Goal: Information Seeking & Learning: Learn about a topic

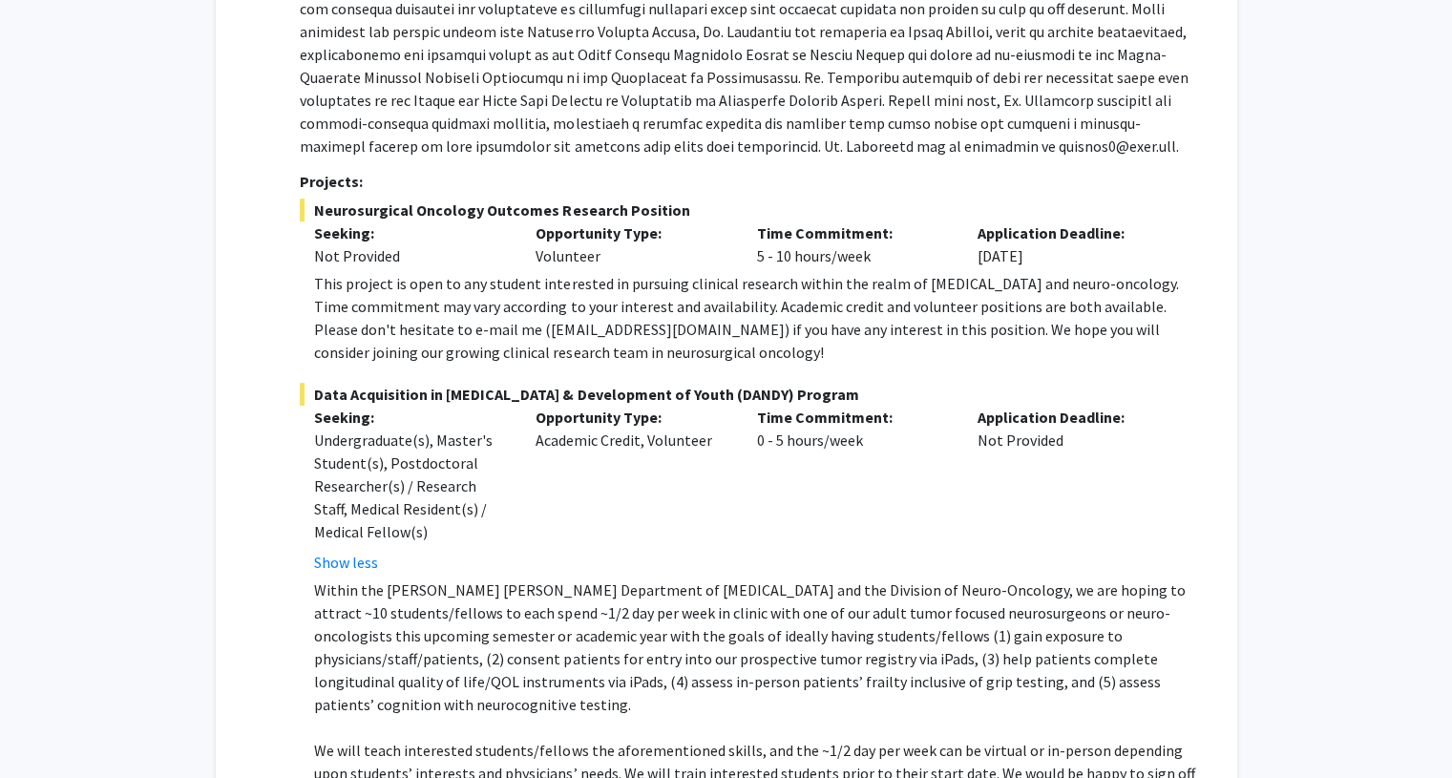
scroll to position [399, 0]
click at [697, 329] on div "This project is open to any student interested in pursuing clinical research wi…" at bounding box center [756, 319] width 884 height 92
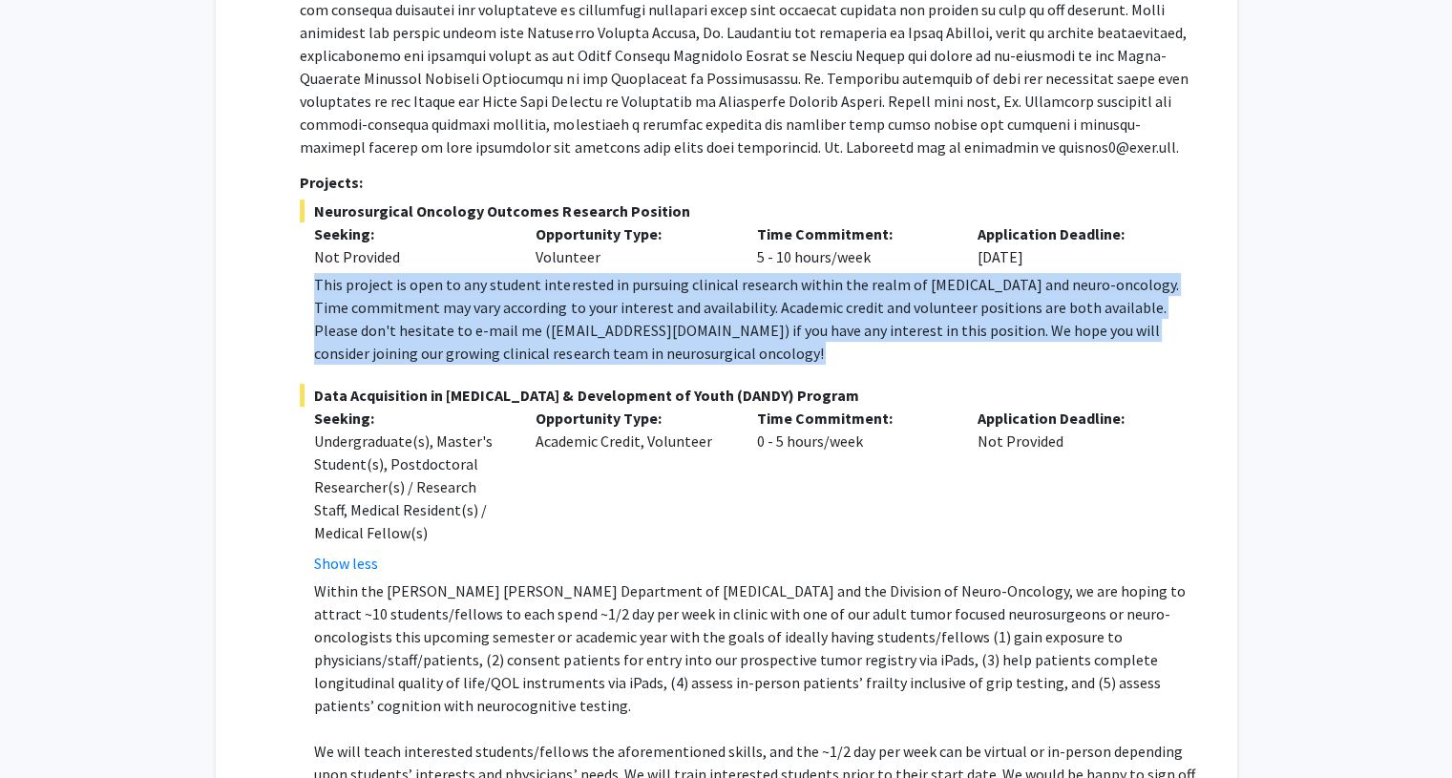
click at [697, 329] on div "This project is open to any student interested in pursuing clinical research wi…" at bounding box center [756, 319] width 884 height 92
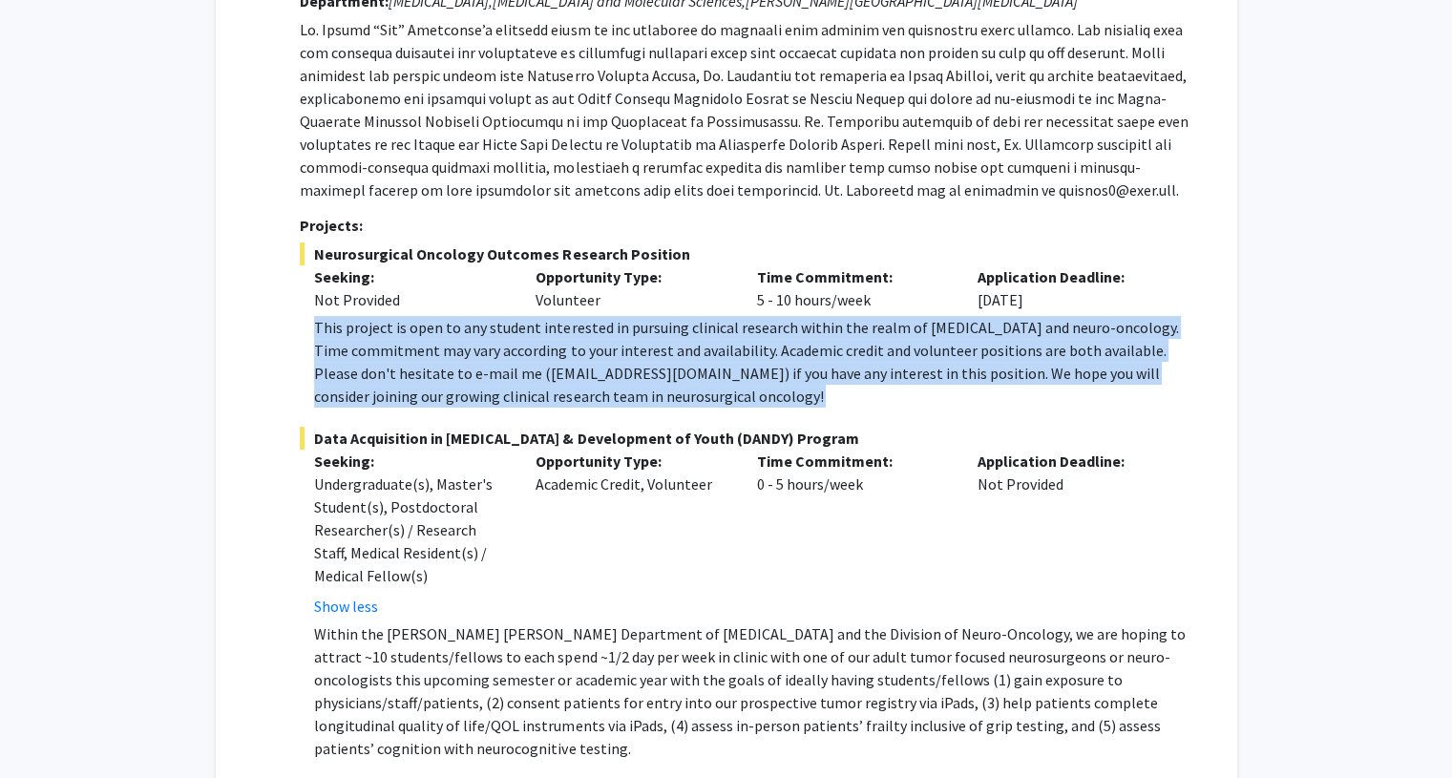
scroll to position [316, 0]
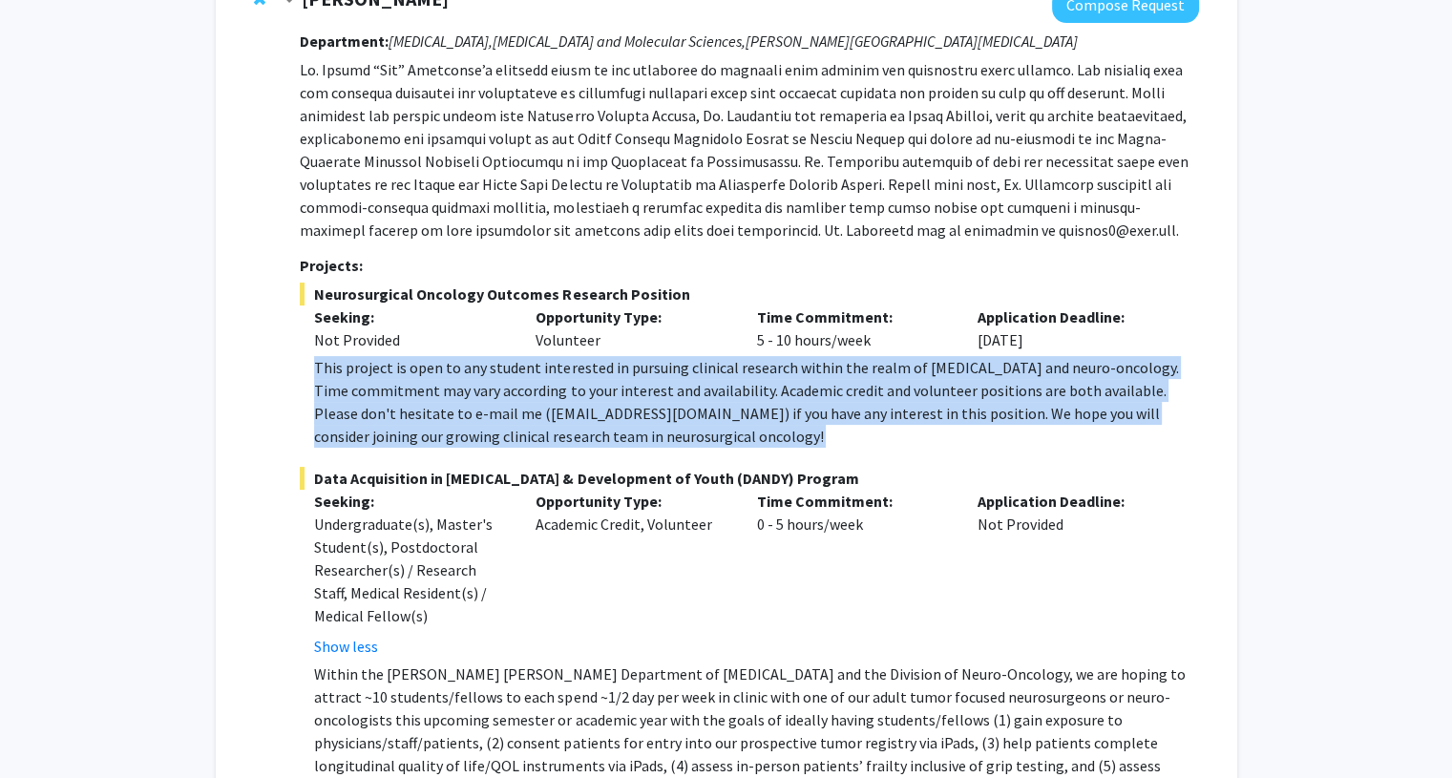
click at [696, 419] on div "This project is open to any student interested in pursuing clinical research wi…" at bounding box center [756, 402] width 884 height 92
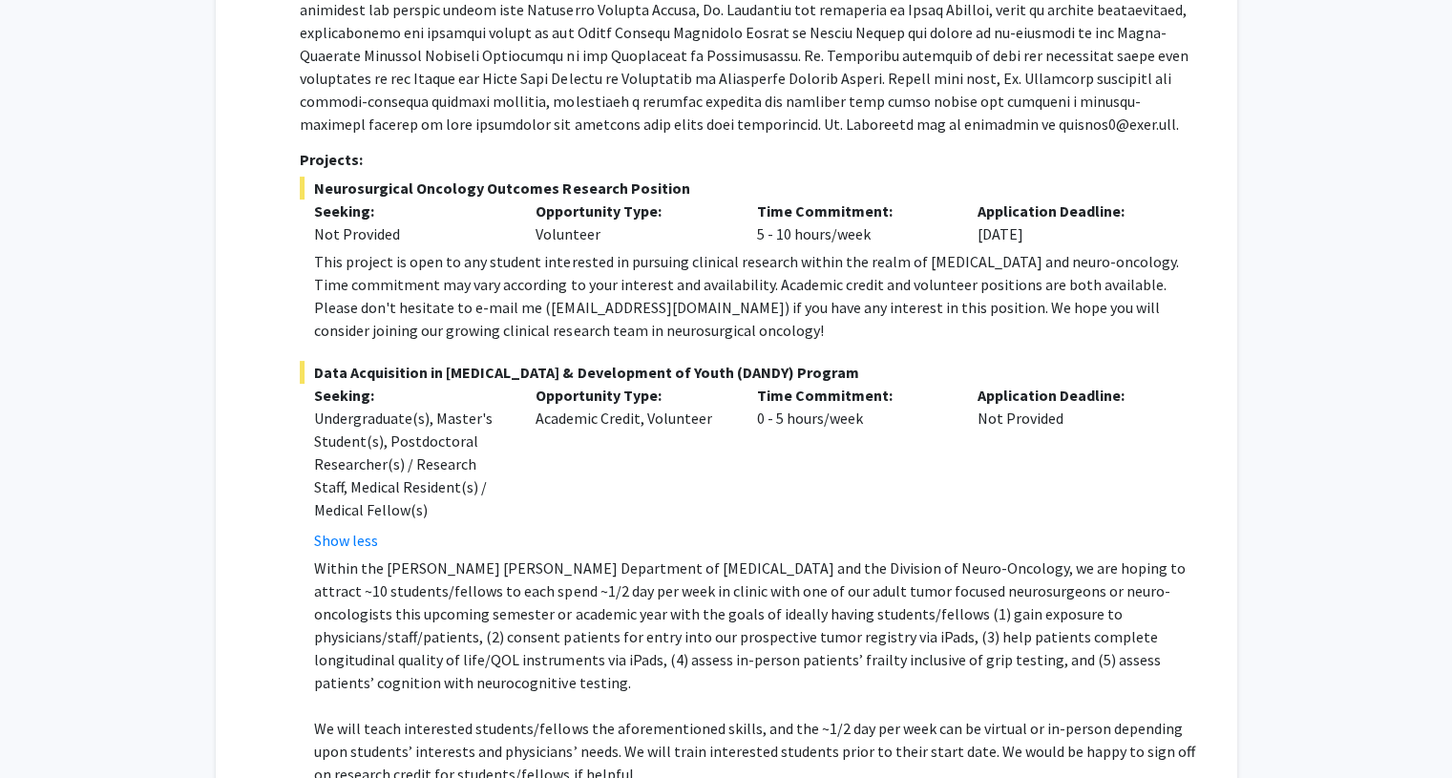
scroll to position [80, 0]
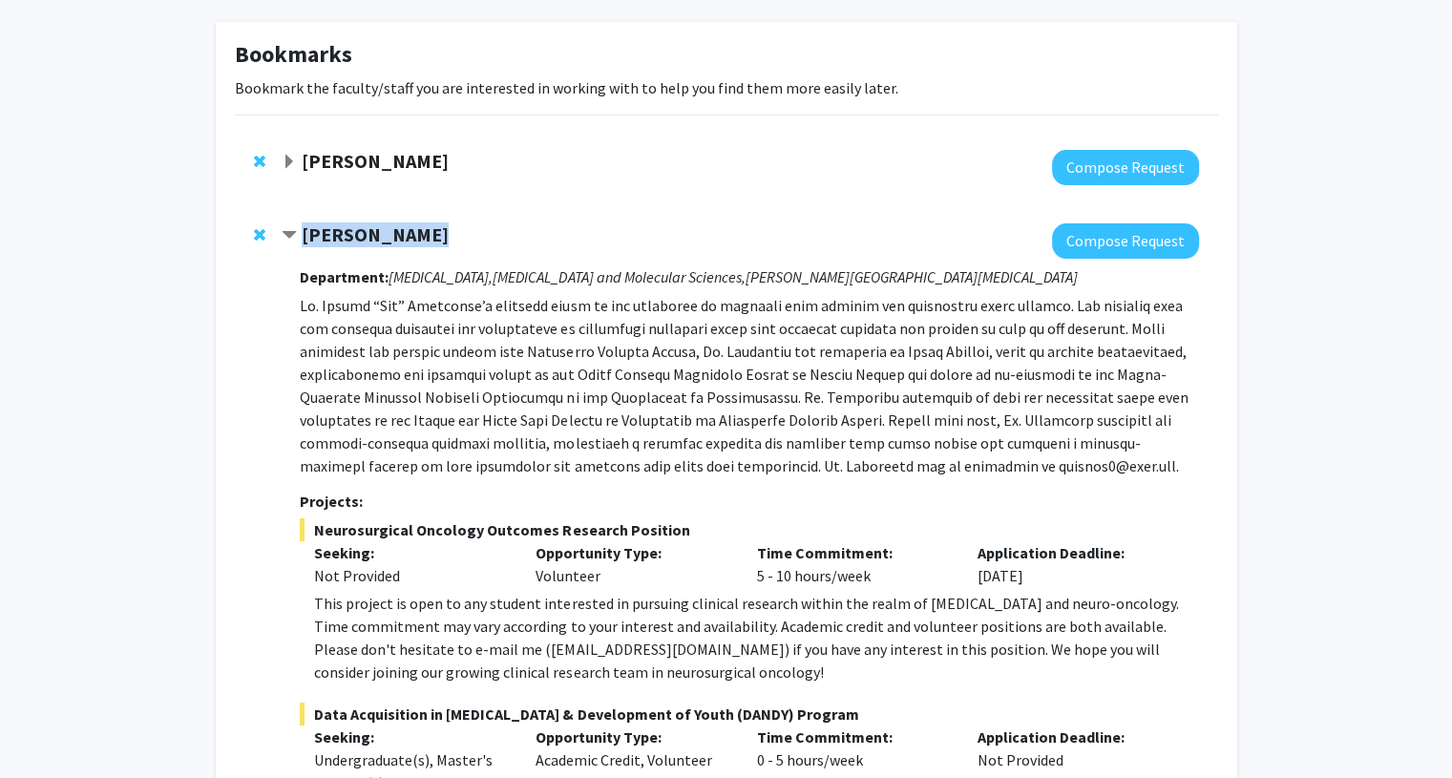
drag, startPoint x: 439, startPoint y: 234, endPoint x: 300, endPoint y: 230, distance: 139.4
click at [300, 230] on div "[PERSON_NAME]" at bounding box center [488, 235] width 412 height 24
copy strong "[PERSON_NAME]"
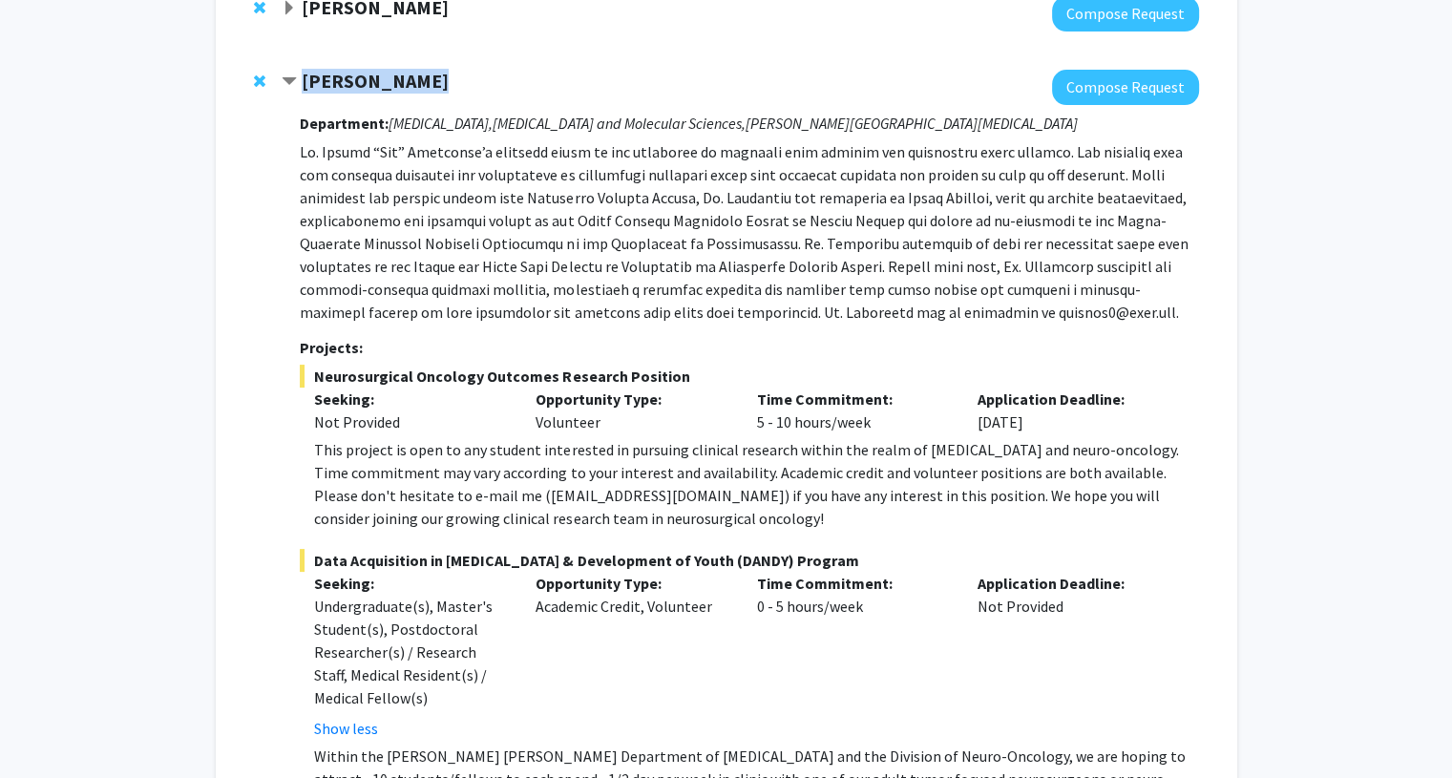
scroll to position [235, 0]
click at [247, 150] on div "[PERSON_NAME] Compose Request Department: [MEDICAL_DATA], [MEDICAL_DATA] and Mo…" at bounding box center [726, 600] width 983 height 1100
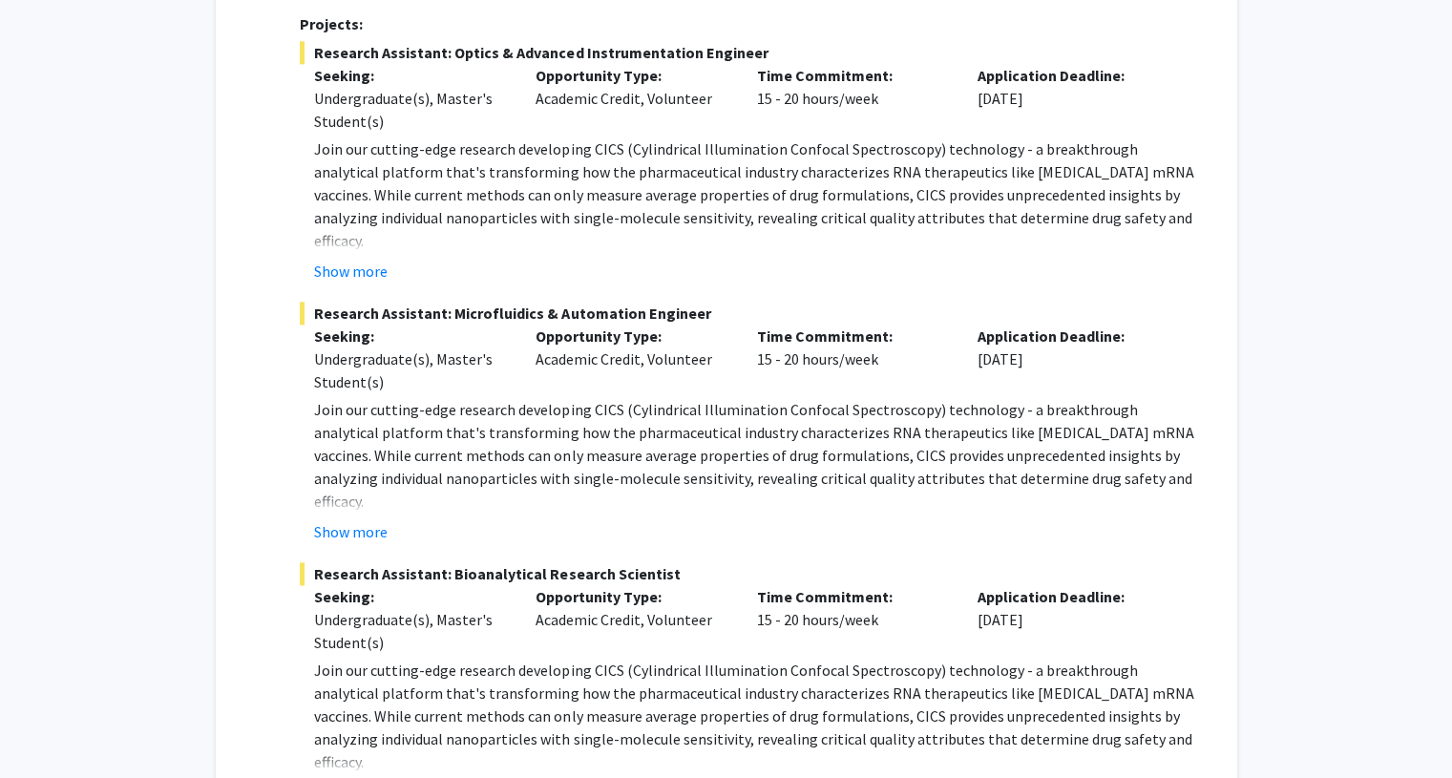
scroll to position [2483, 0]
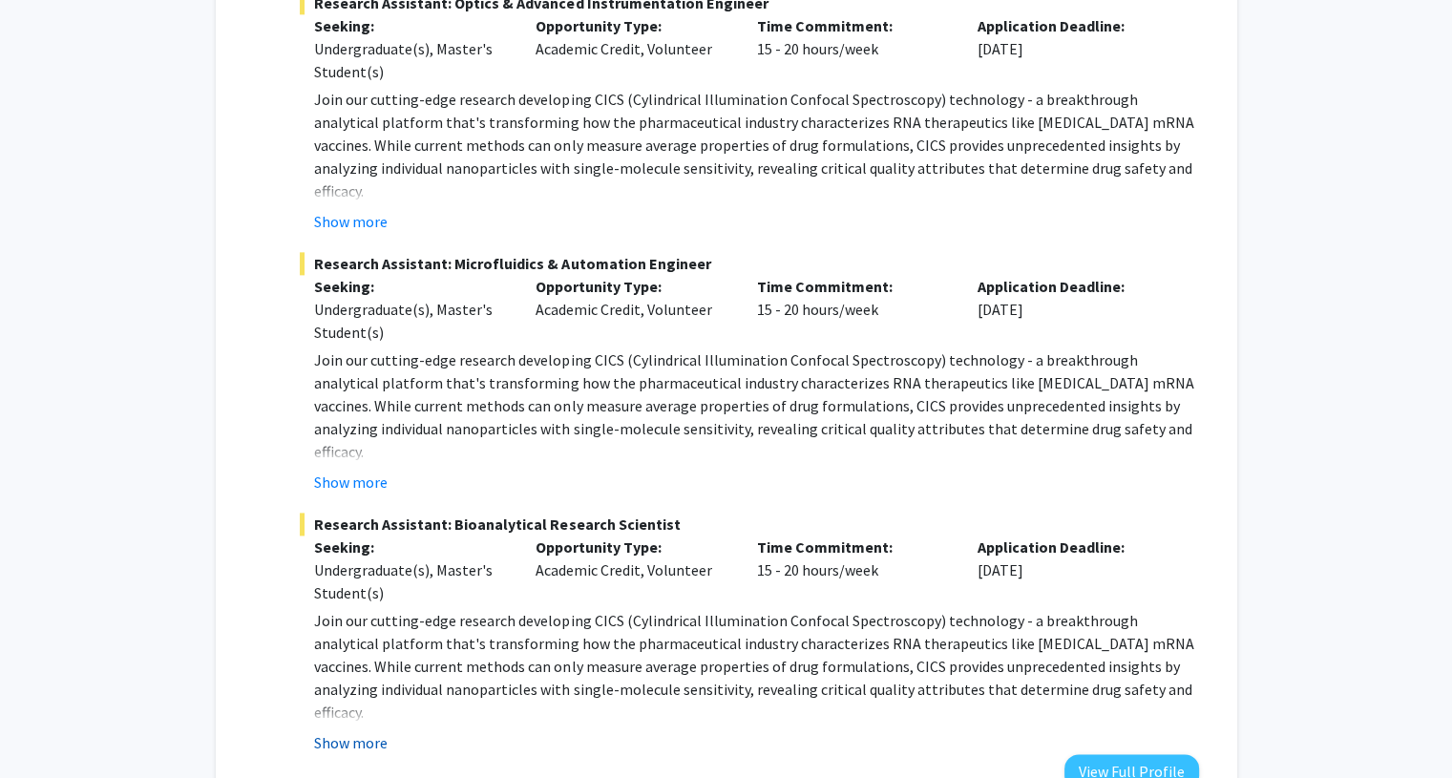
click at [366, 731] on button "Show more" at bounding box center [351, 742] width 74 height 23
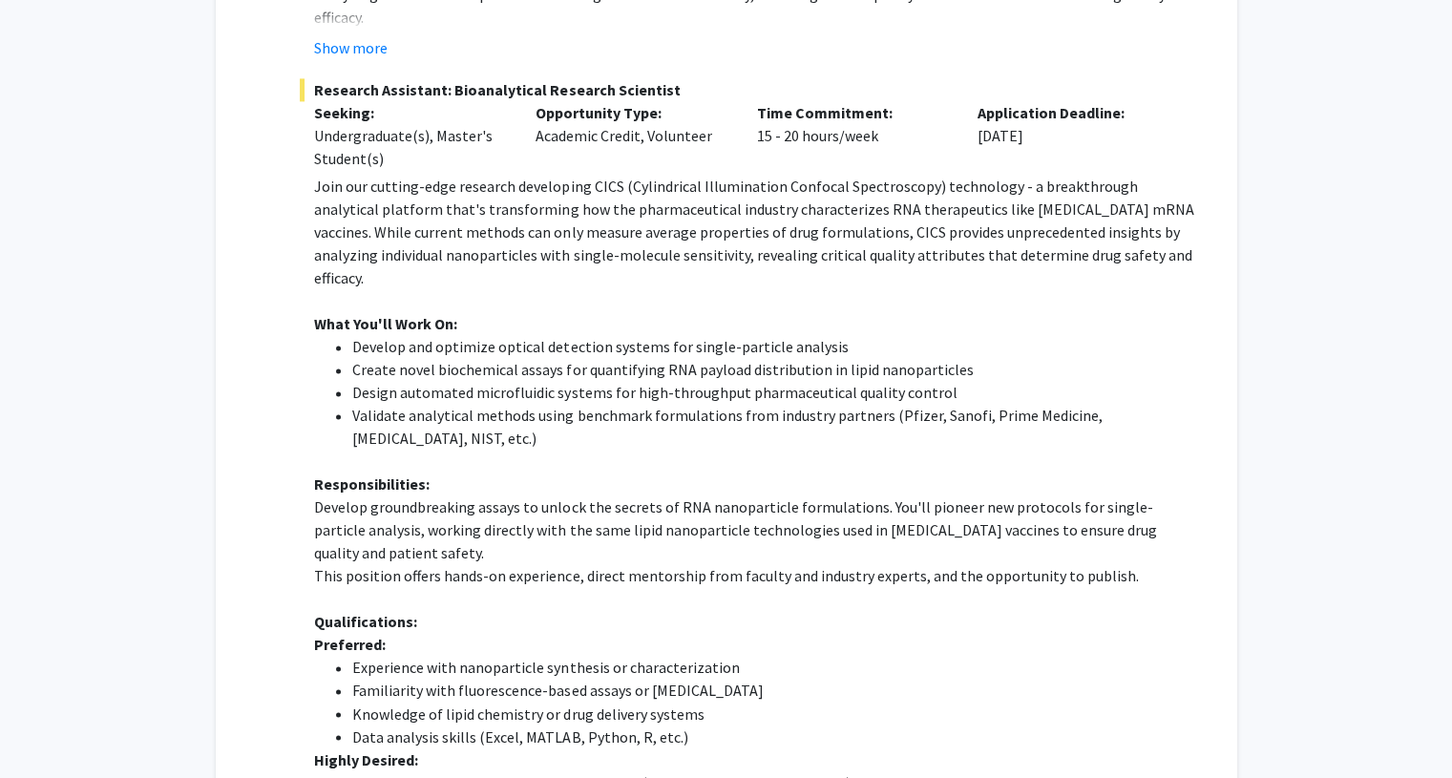
scroll to position [2966, 0]
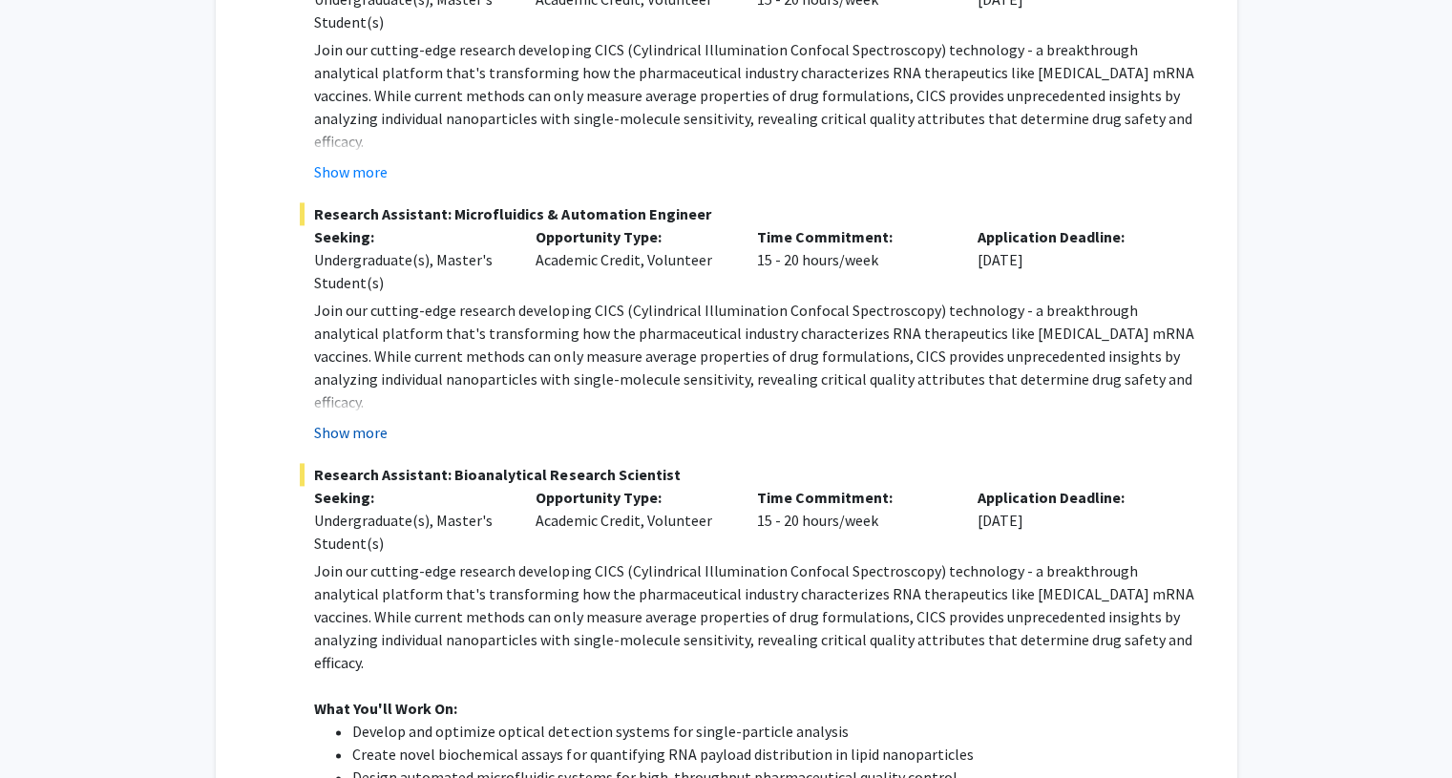
click at [378, 421] on button "Show more" at bounding box center [351, 432] width 74 height 23
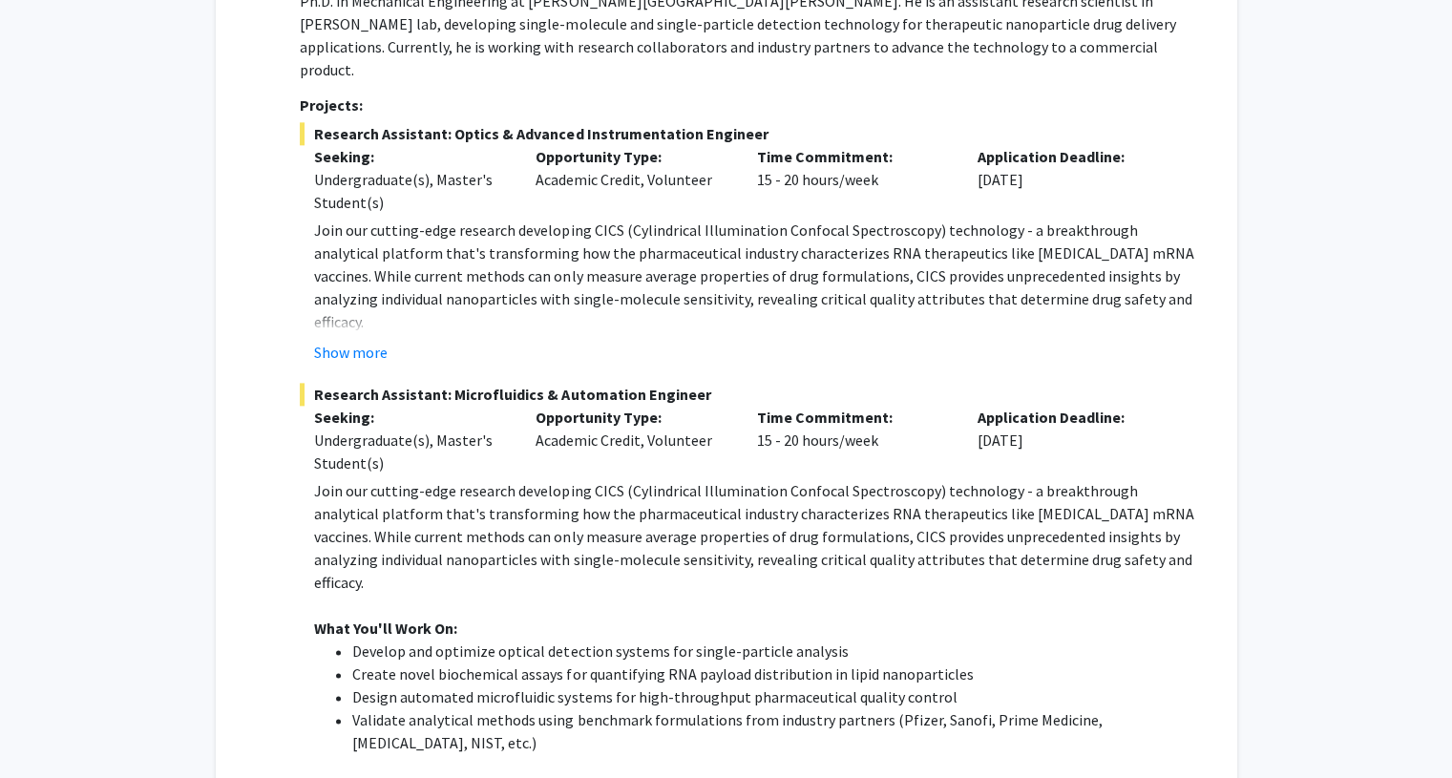
scroll to position [2350, 0]
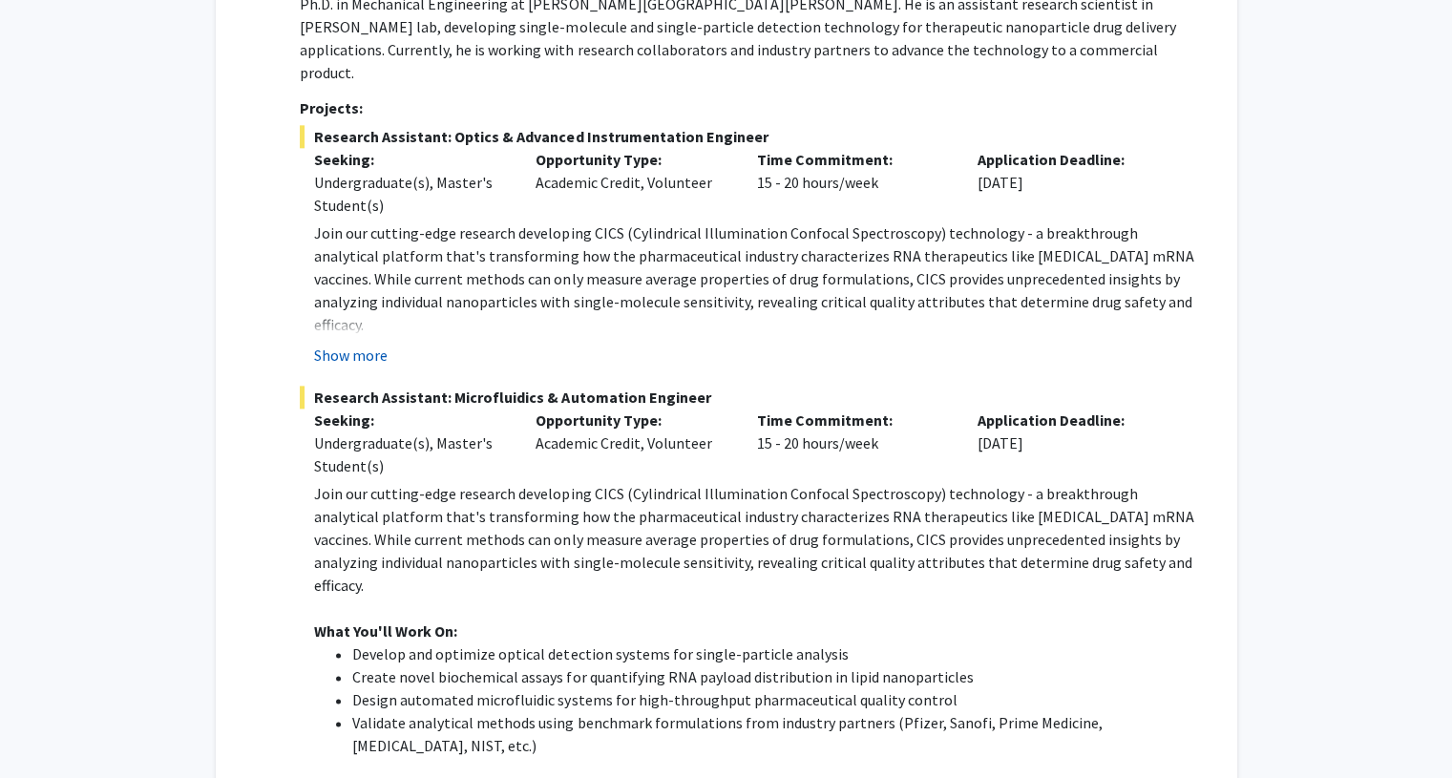
click at [369, 344] on button "Show more" at bounding box center [351, 355] width 74 height 23
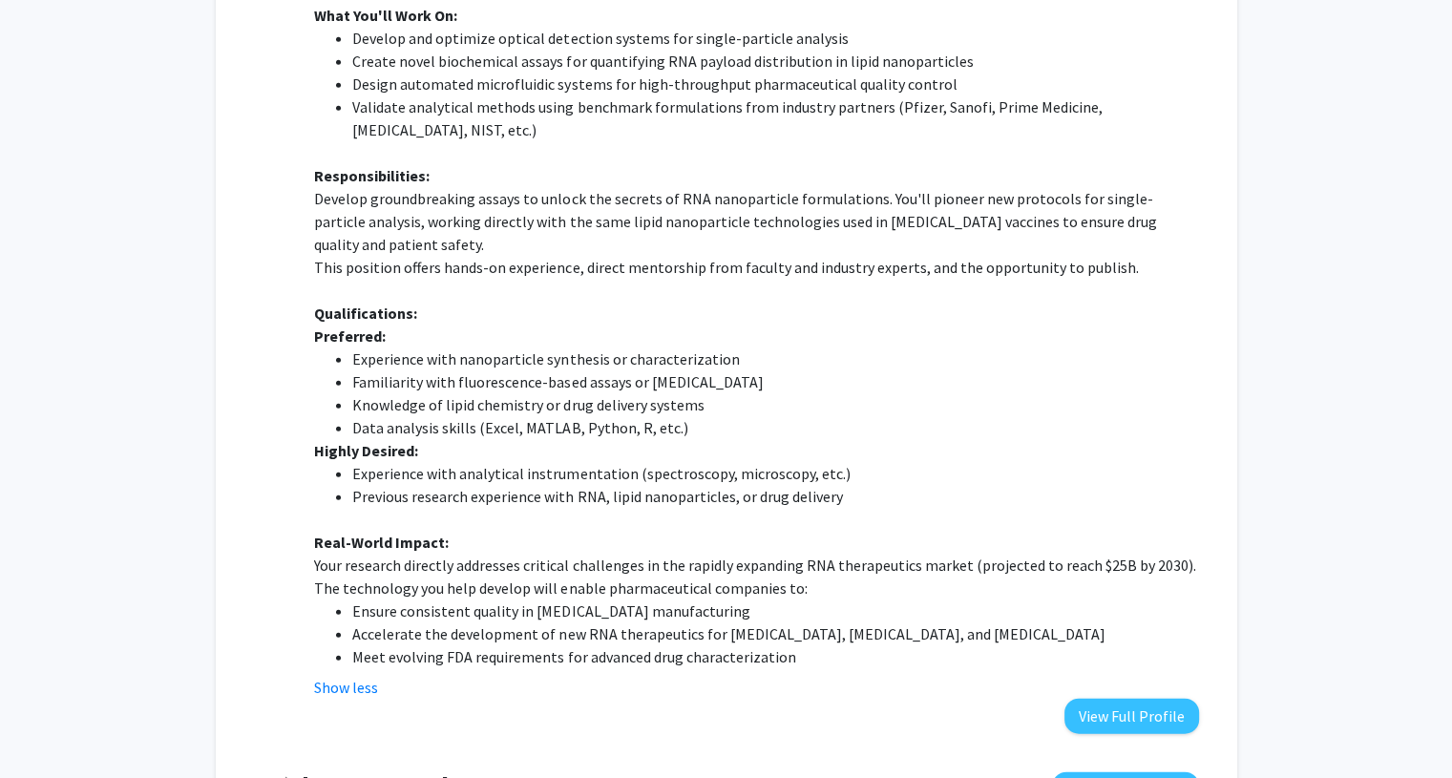
scroll to position [4515, 0]
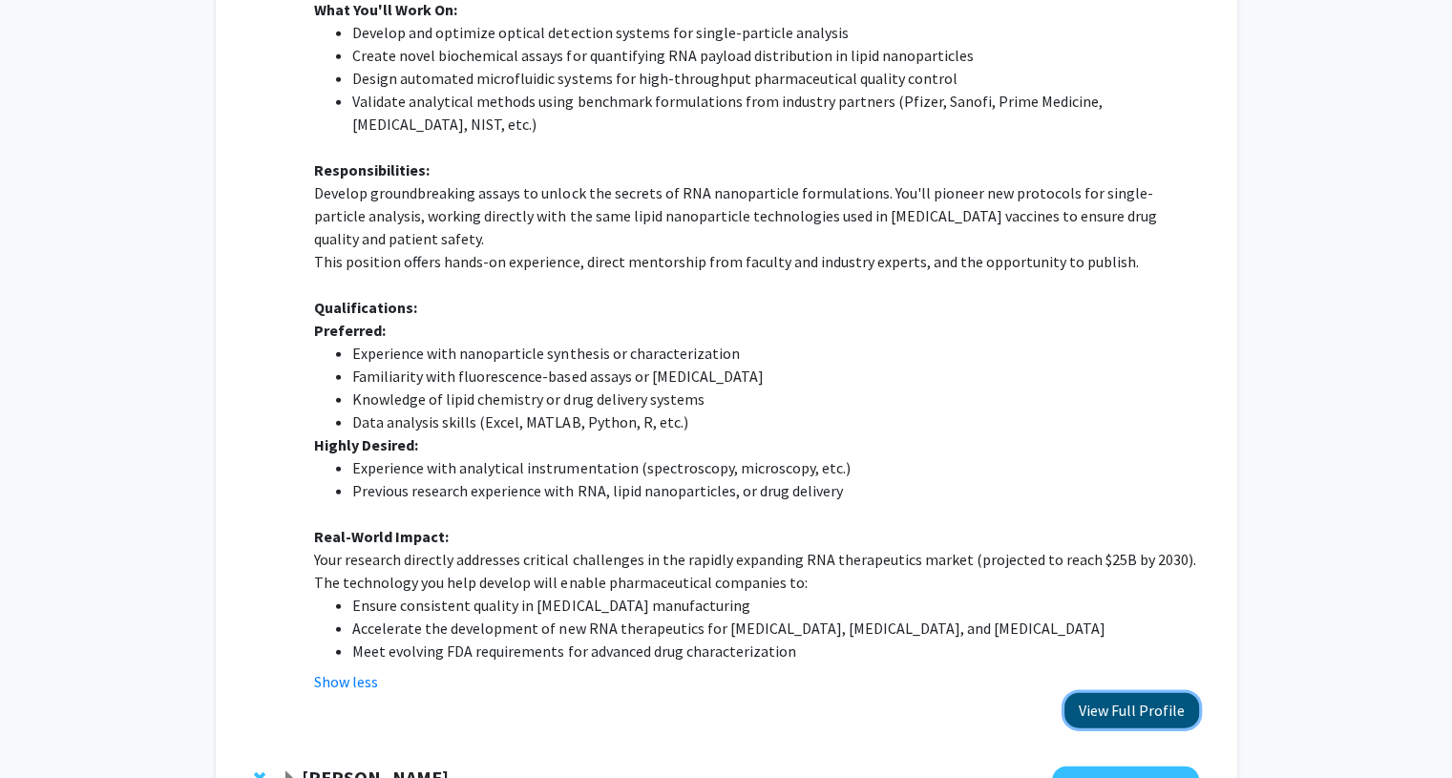
click at [1089, 693] on button "View Full Profile" at bounding box center [1132, 710] width 135 height 35
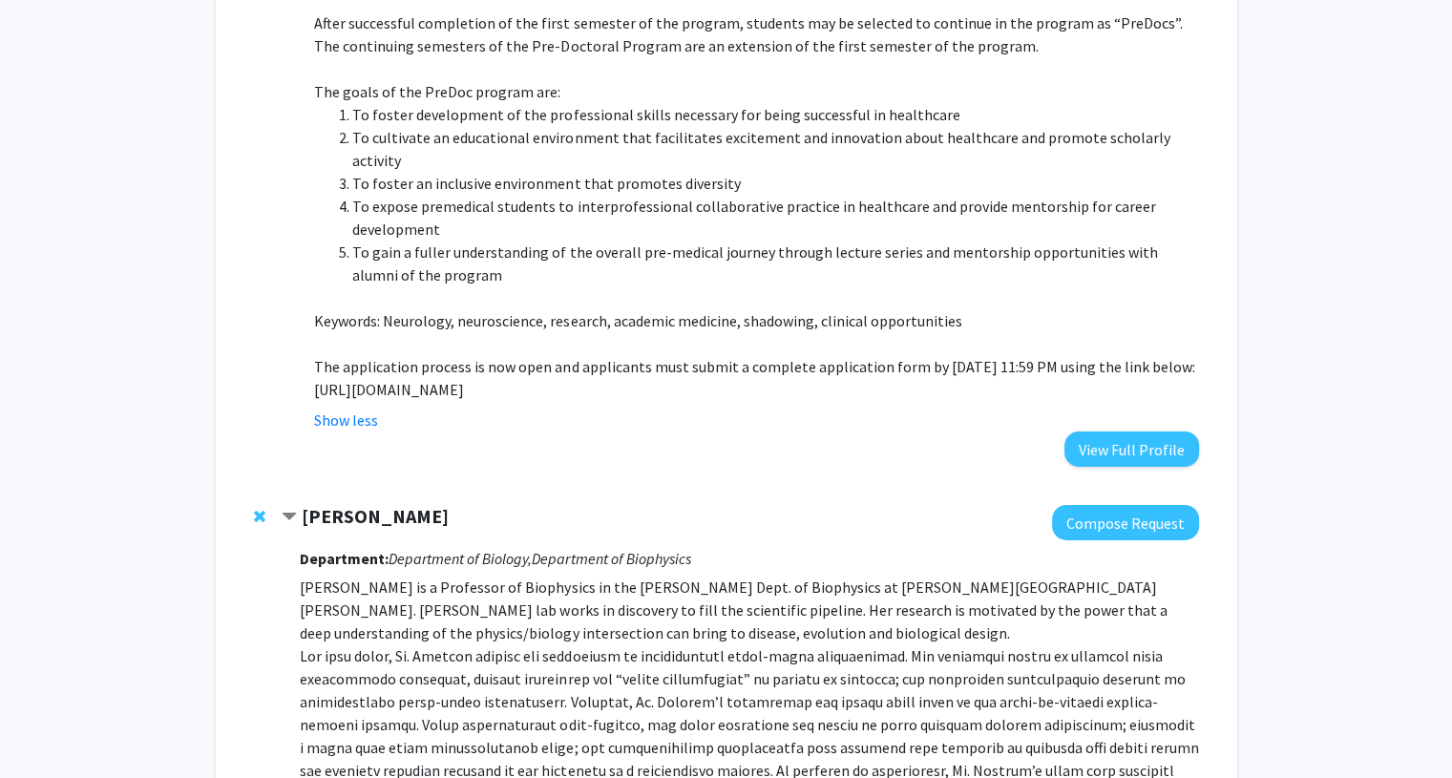
scroll to position [6363, 0]
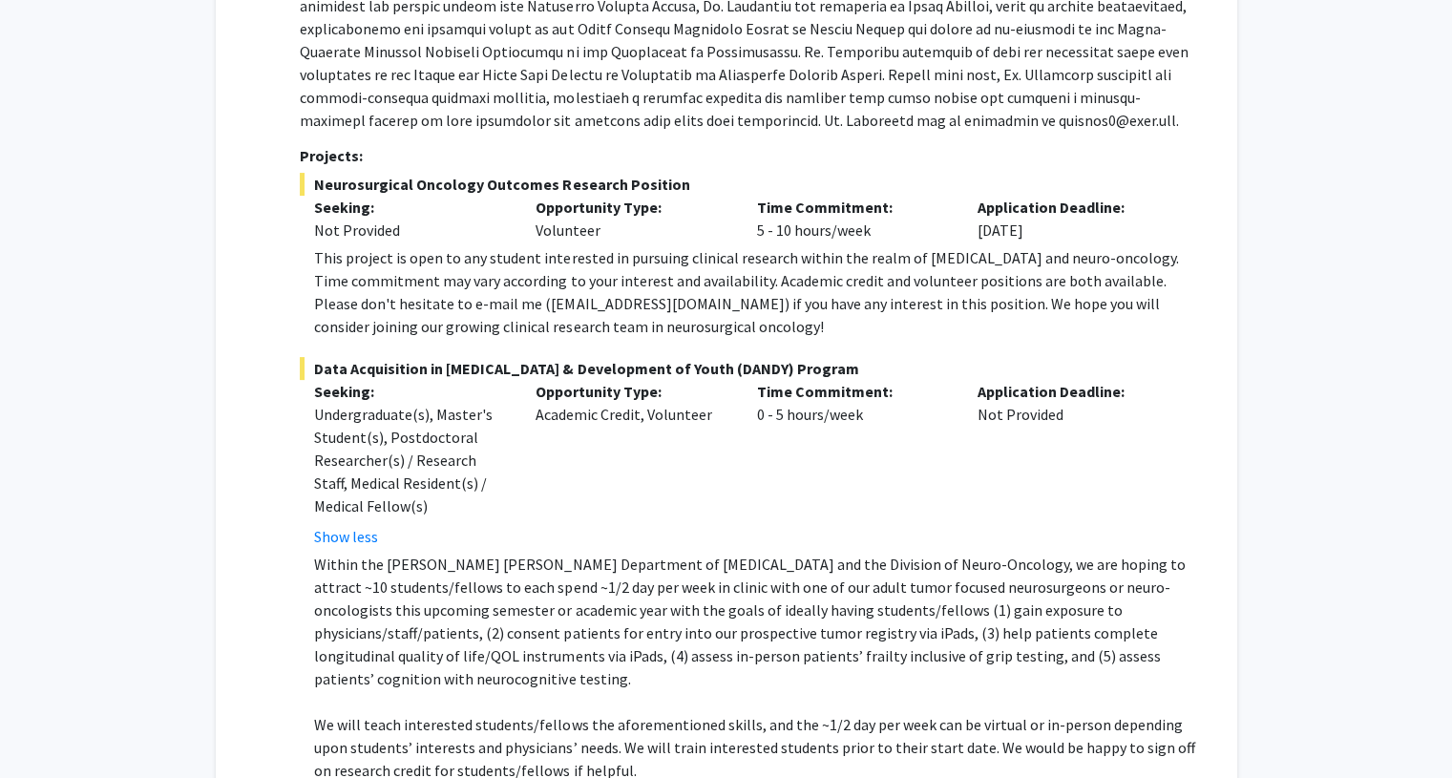
scroll to position [345, 0]
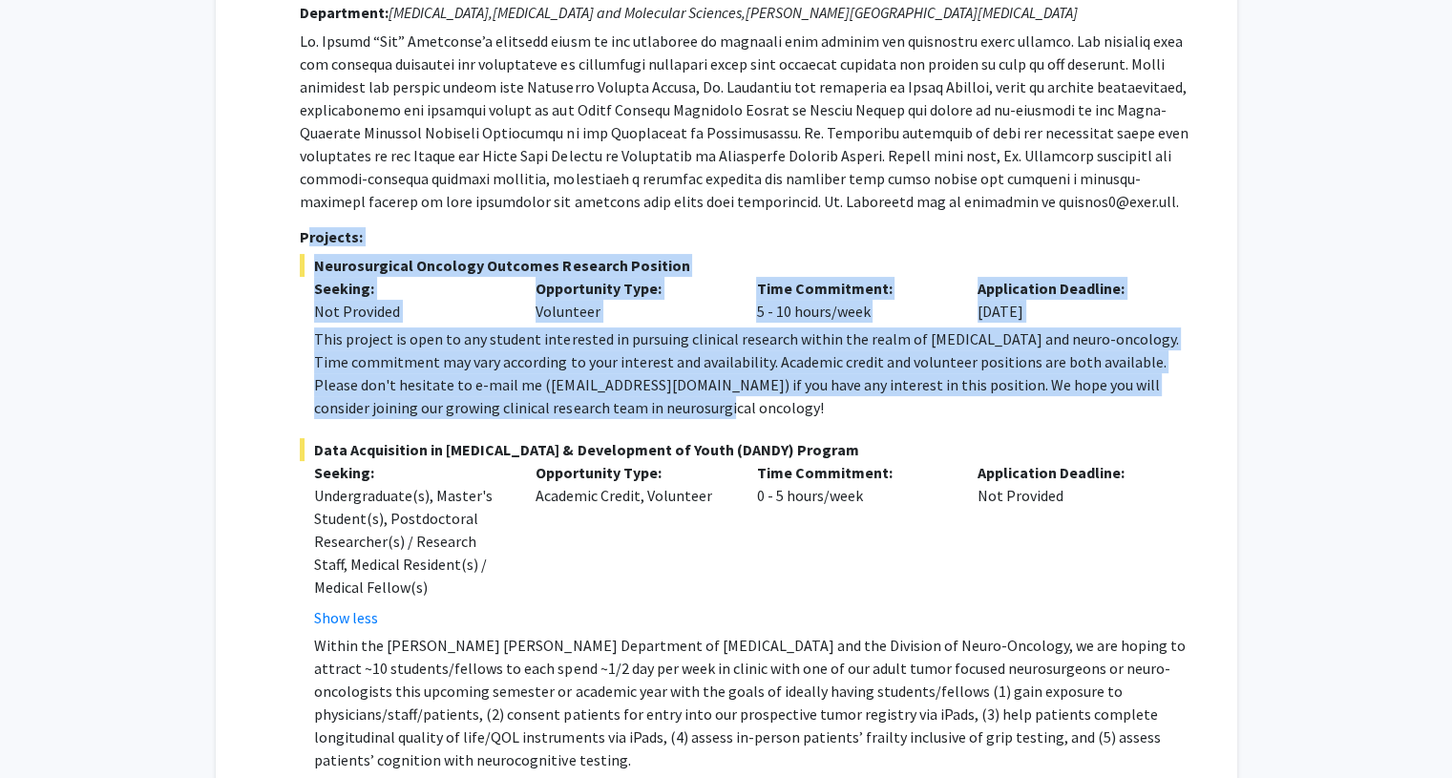
drag, startPoint x: 306, startPoint y: 236, endPoint x: 891, endPoint y: 408, distance: 610.0
click at [891, 408] on div "Department: [MEDICAL_DATA], [MEDICAL_DATA] and Molecular Sciences, [PERSON_NAME…" at bounding box center [749, 507] width 898 height 1026
copy div "rojects: Neurosurgical Oncology Outcomes Research Position Seeking: Not Provide…"
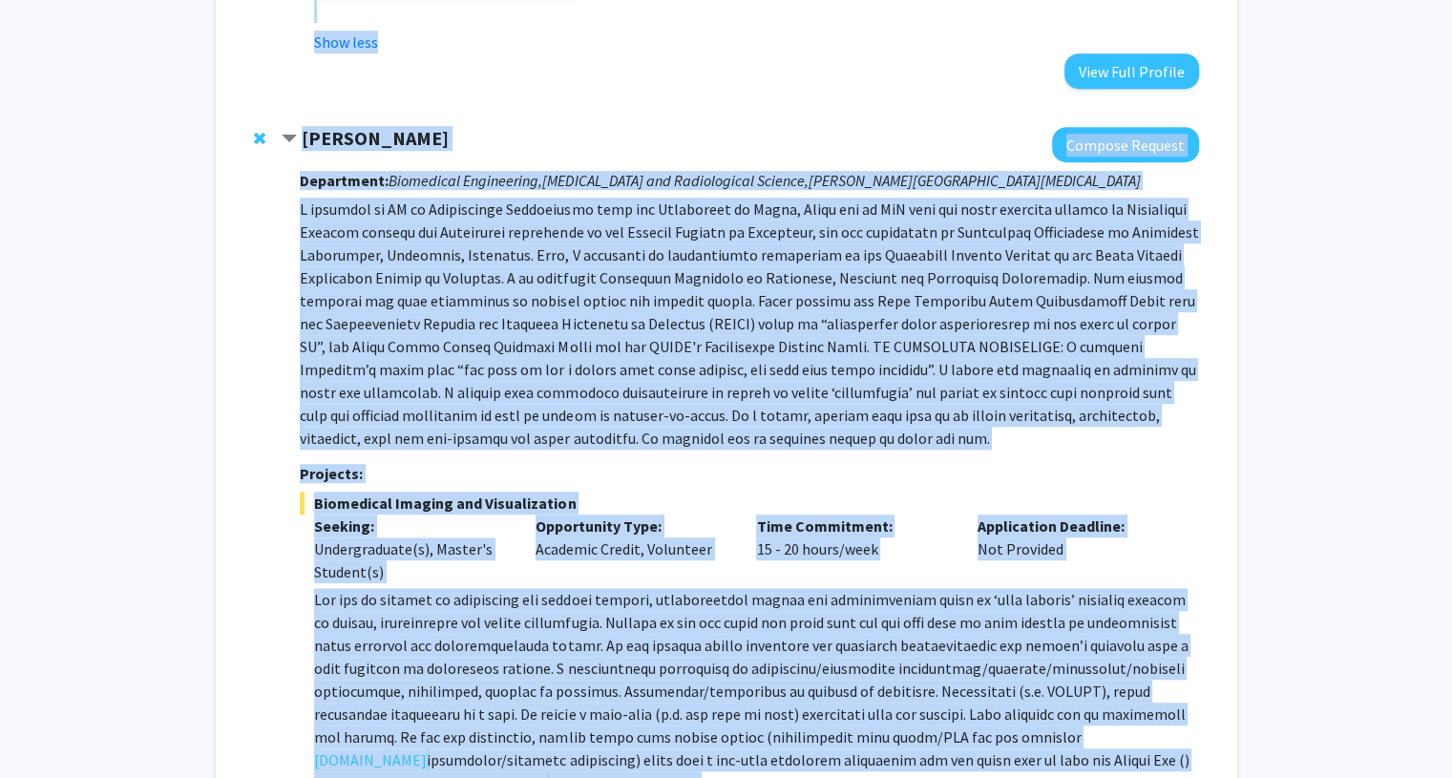
scroll to position [1258, 0]
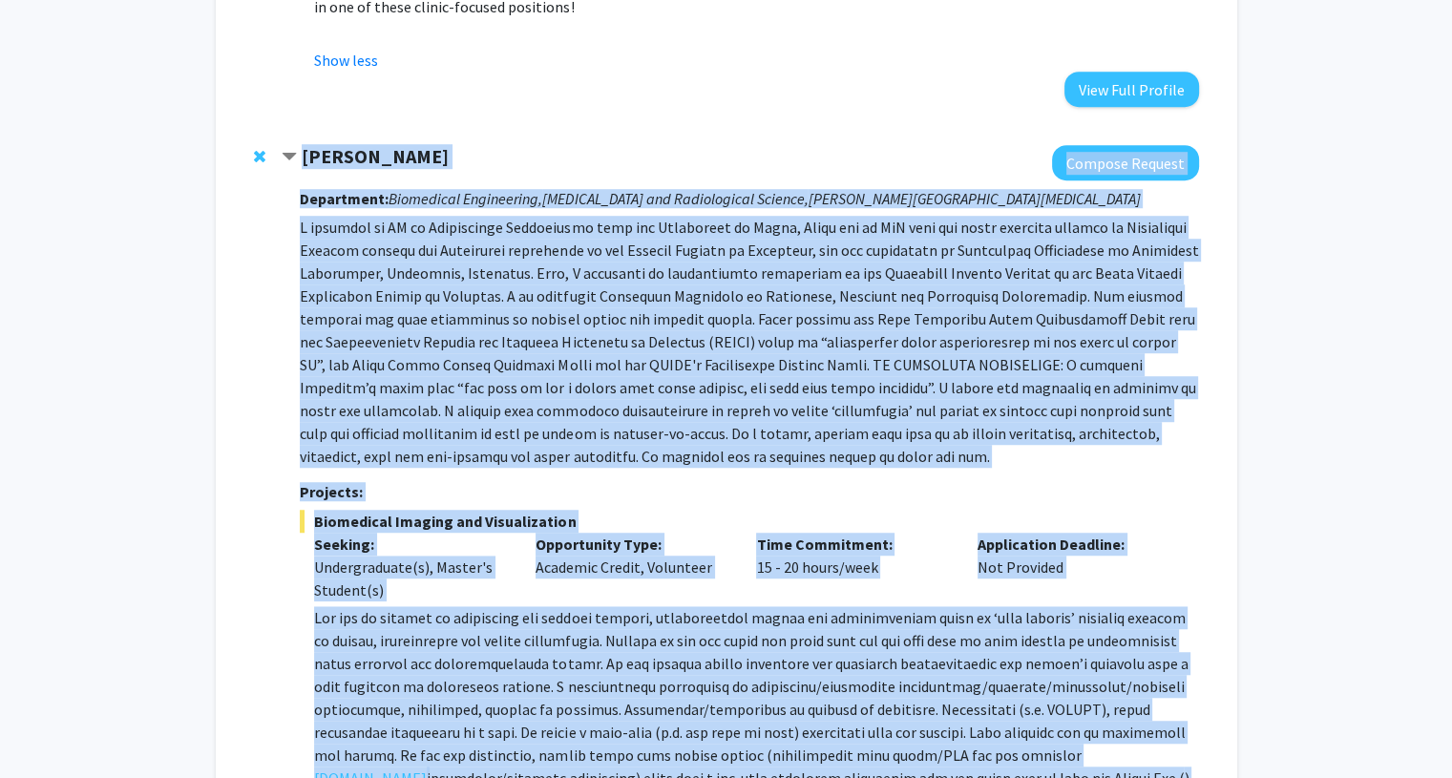
drag, startPoint x: 549, startPoint y: 449, endPoint x: 273, endPoint y: 100, distance: 444.5
click at [273, 126] on div "[PERSON_NAME] Compose Request Department: Biomedical Engineering, [MEDICAL_DATA…" at bounding box center [726, 511] width 983 height 770
copy div "Loremi Dolors Ametcon Adipisc Elitseddoe: Temporinci Utlaboreetd, Magnaaliq eni…"
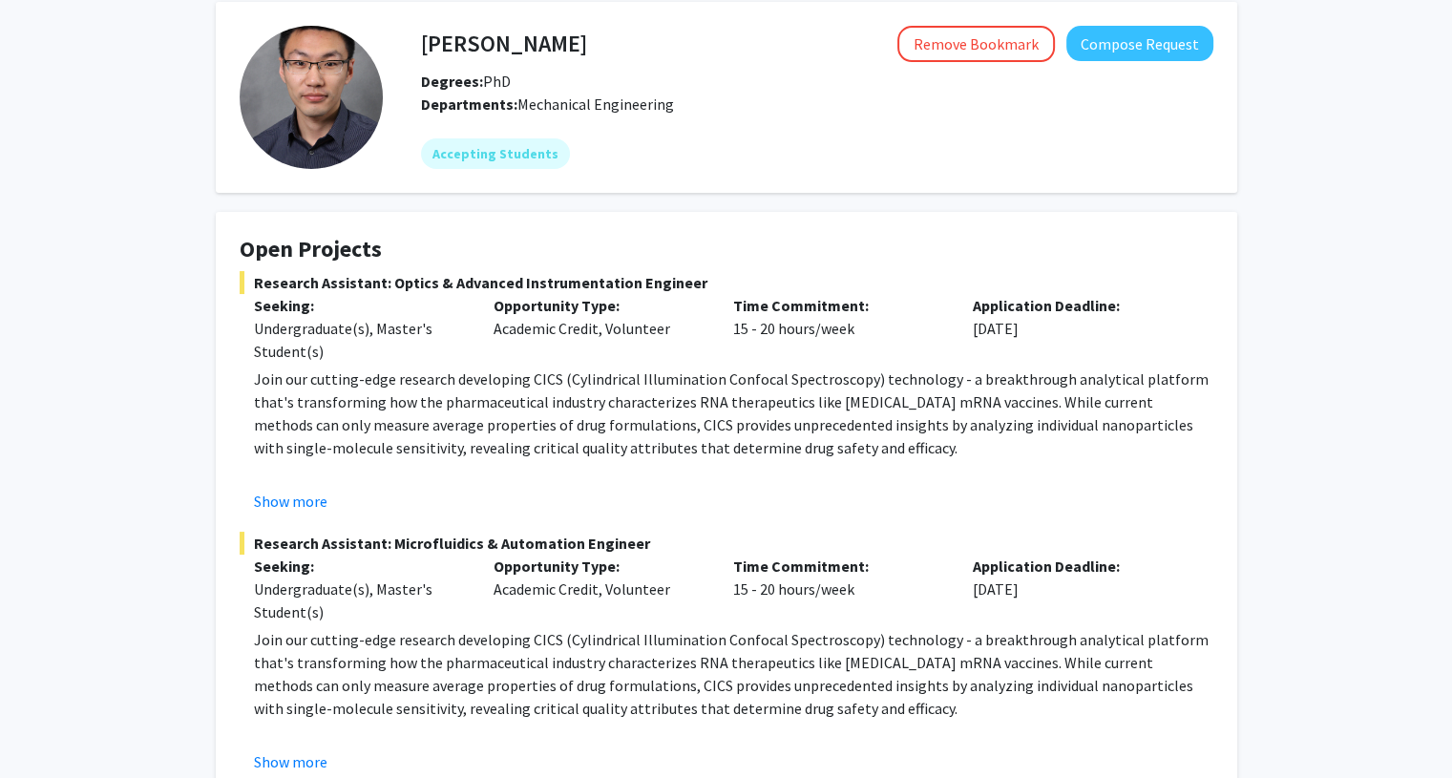
scroll to position [82, 0]
click at [321, 494] on button "Show more" at bounding box center [291, 500] width 74 height 23
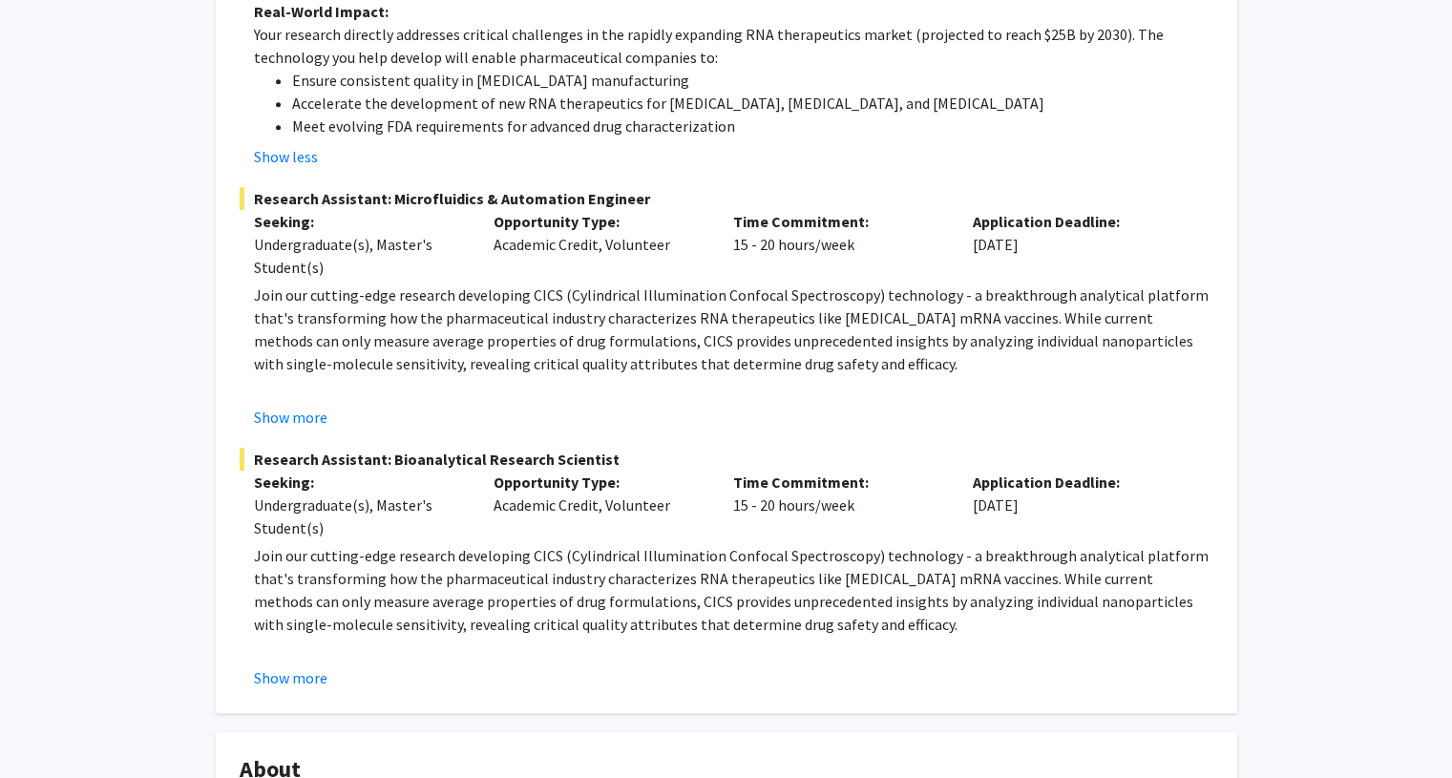
scroll to position [1024, 0]
click at [306, 404] on button "Show more" at bounding box center [291, 415] width 74 height 23
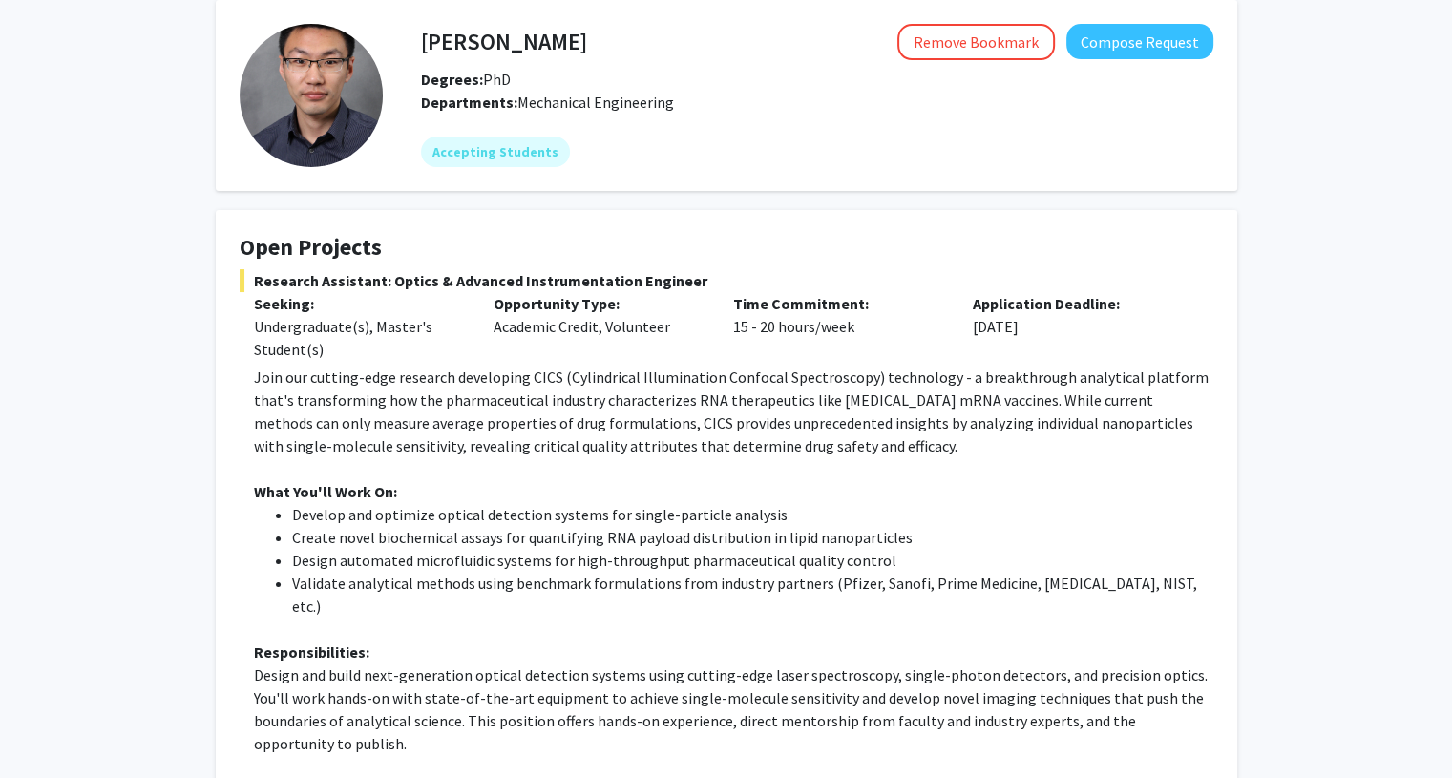
scroll to position [0, 0]
